Goal: Task Accomplishment & Management: Complete application form

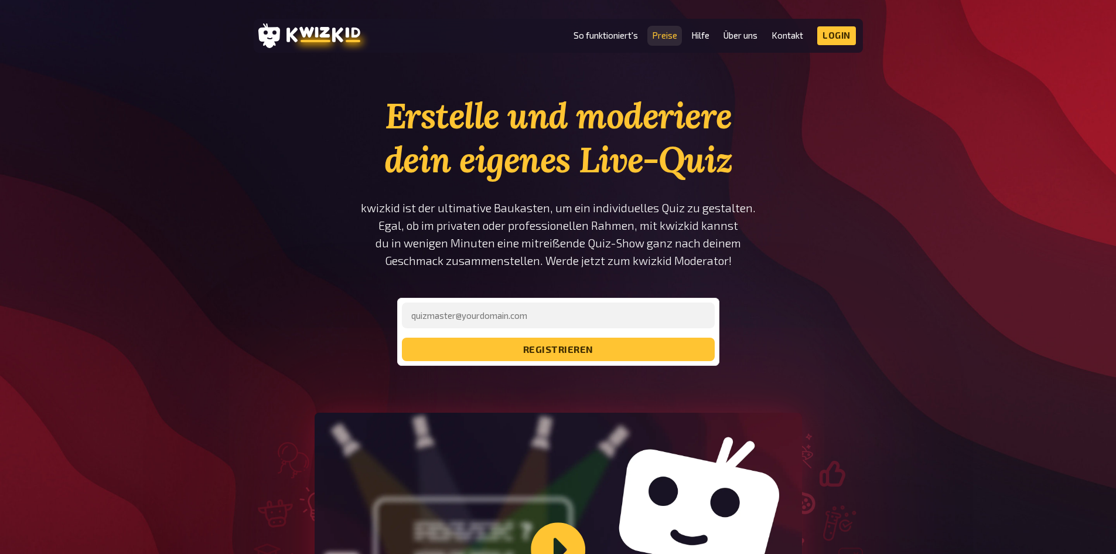
click at [666, 35] on link "Preise" at bounding box center [664, 35] width 25 height 10
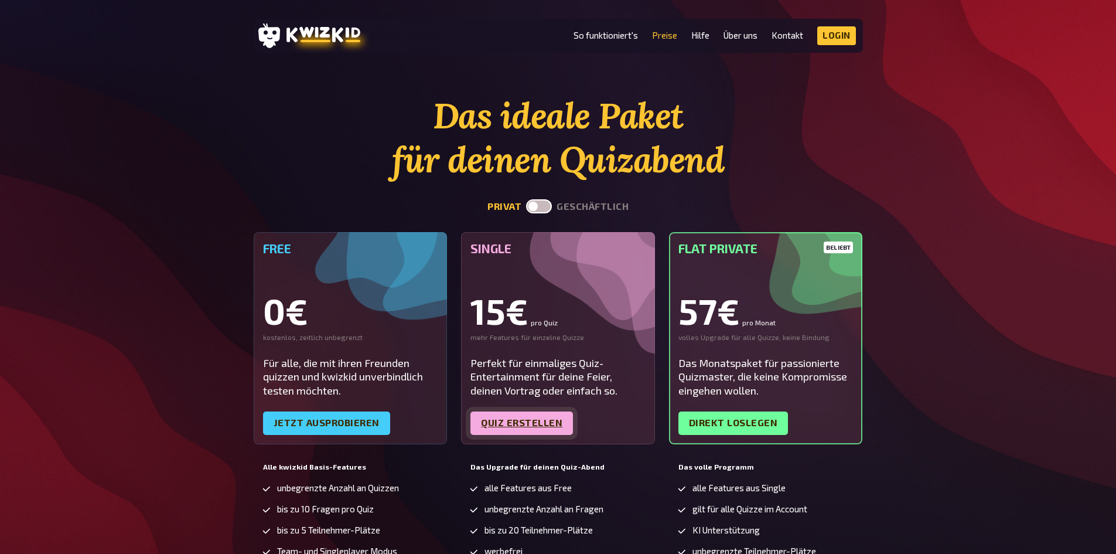
click at [517, 418] on link "Quiz erstellen" at bounding box center [522, 422] width 103 height 23
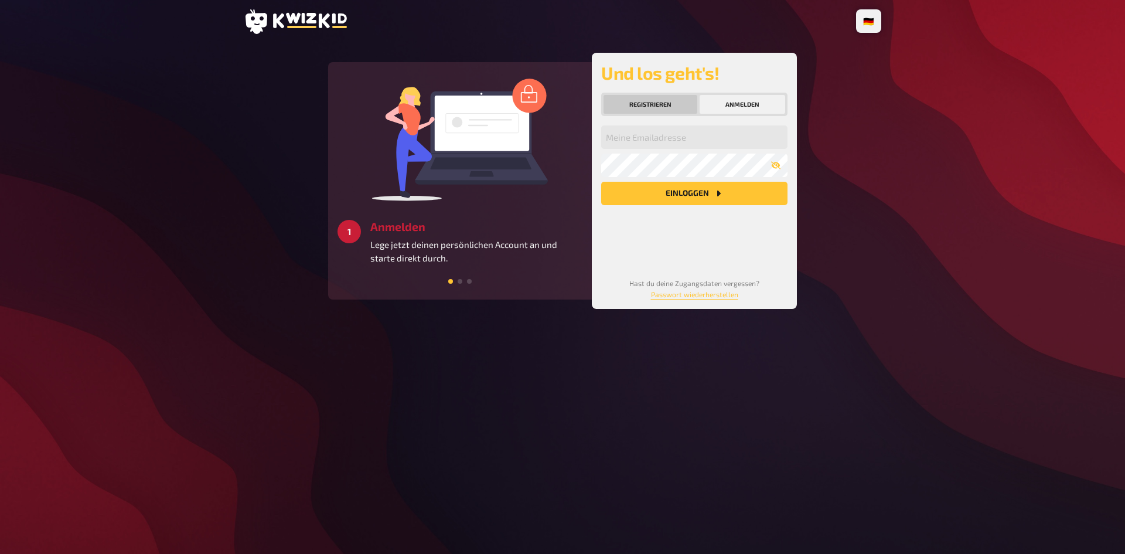
click at [666, 100] on button "Registrieren" at bounding box center [651, 104] width 94 height 19
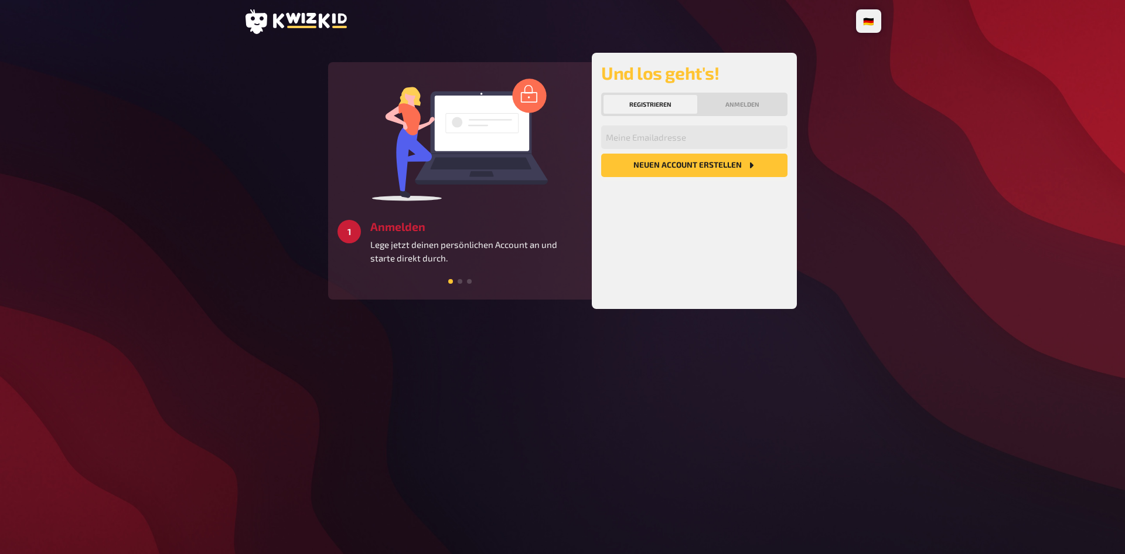
click at [661, 162] on button "Neuen Account Erstellen" at bounding box center [694, 165] width 186 height 23
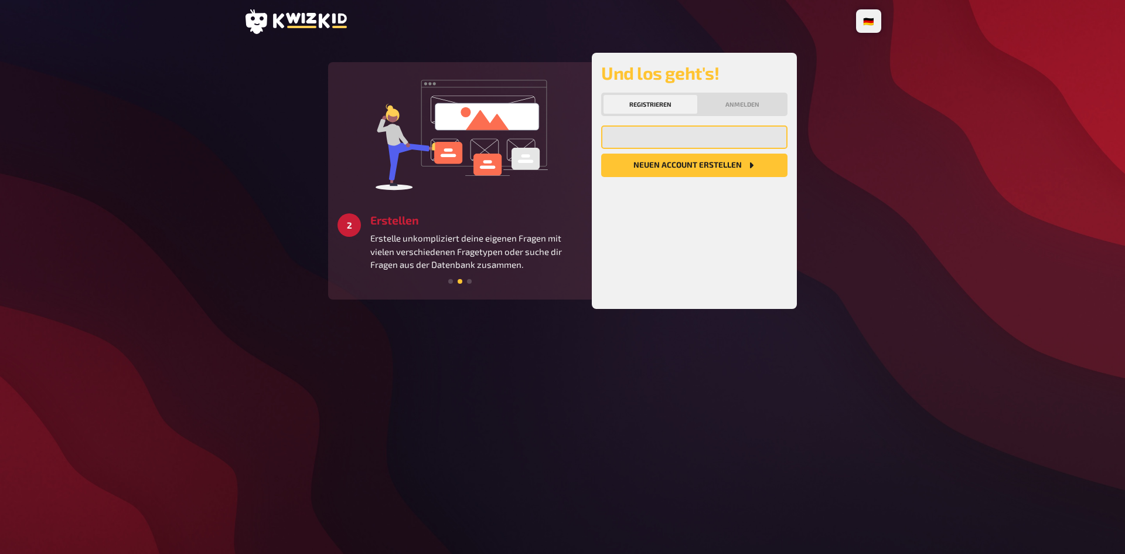
click at [622, 137] on input "email" at bounding box center [694, 136] width 186 height 23
type input "[PERSON_NAME][EMAIL_ADDRESS][PERSON_NAME][DOMAIN_NAME]"
click at [676, 163] on button "Neuen Account Erstellen" at bounding box center [694, 165] width 186 height 23
